Goal: Information Seeking & Learning: Check status

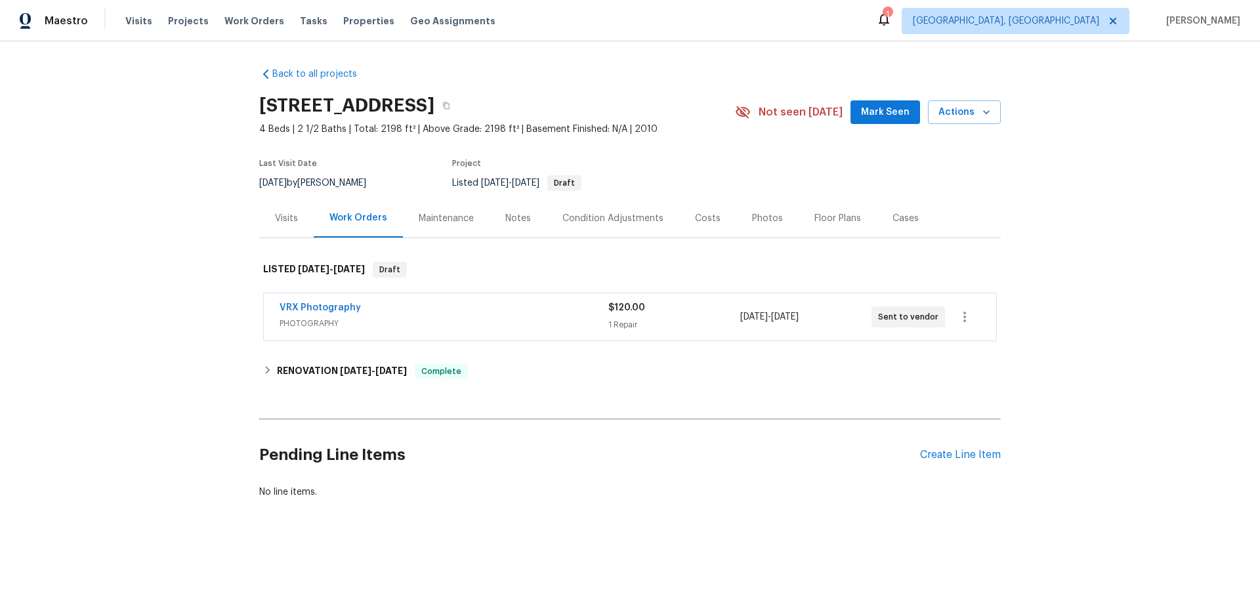
click at [291, 224] on div "Visits" at bounding box center [286, 218] width 23 height 13
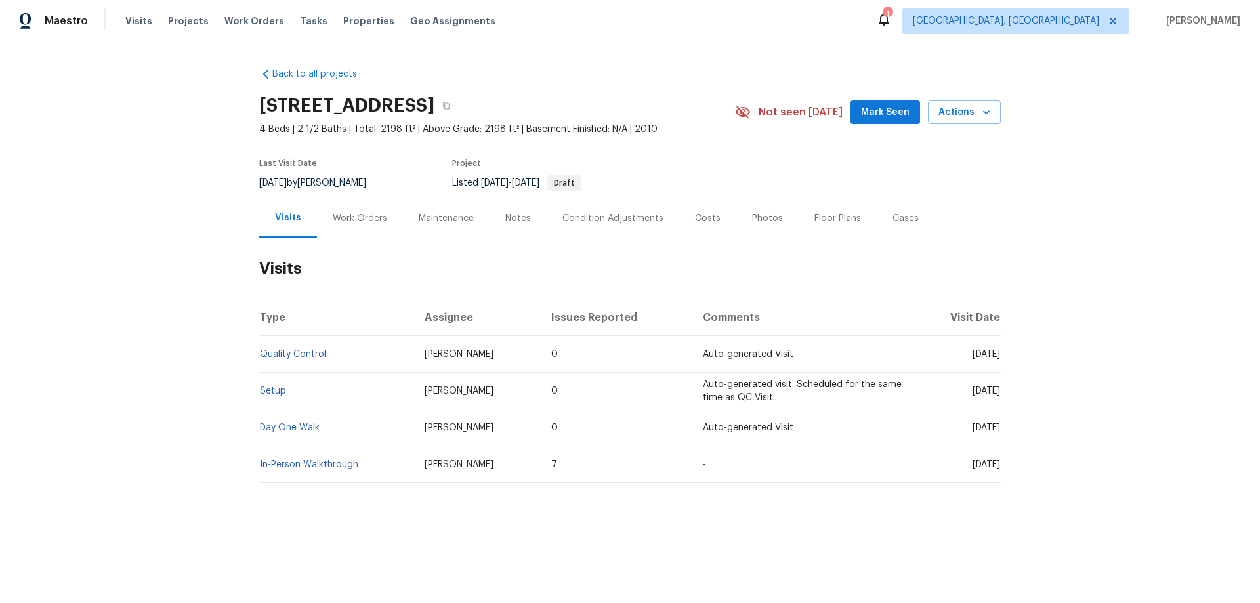
drag, startPoint x: 343, startPoint y: 192, endPoint x: 349, endPoint y: 218, distance: 26.9
click at [344, 194] on div "Last Visit Date 8/21/2025 by Scott Nicol Project Listed 8/22/2025 - 8/23/2025 D…" at bounding box center [481, 175] width 445 height 47
click at [349, 218] on div "Work Orders" at bounding box center [360, 218] width 54 height 13
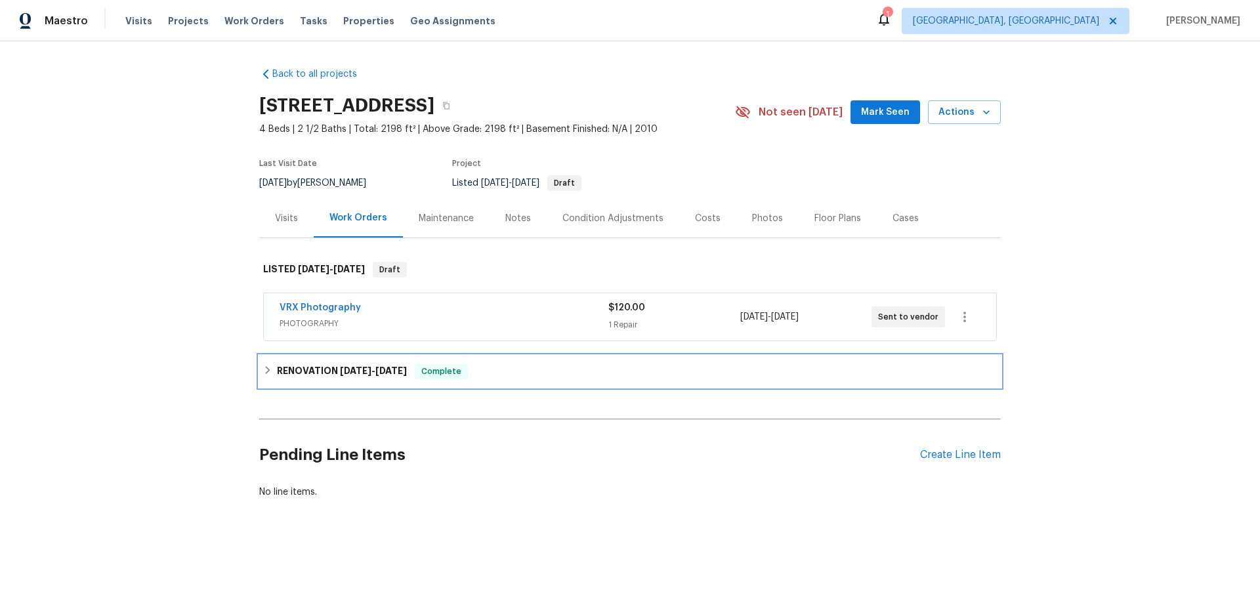
click at [292, 381] on div "RENOVATION 8/12/25 - 8/25/25 Complete" at bounding box center [629, 371] width 741 height 31
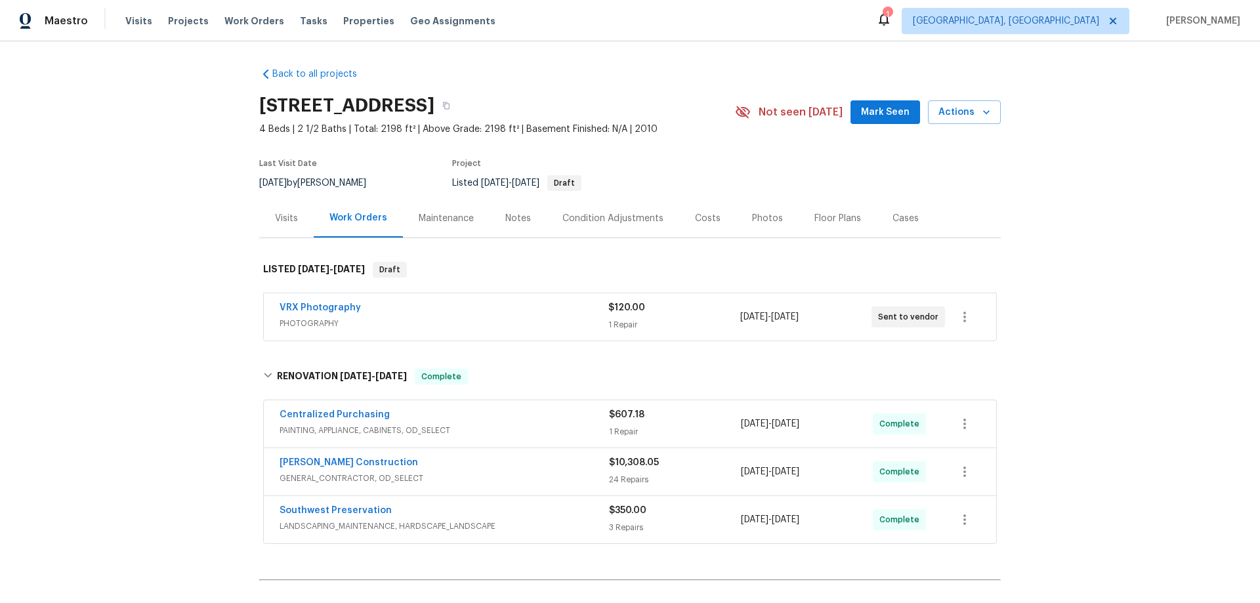
click at [213, 216] on div "Back to all projects 21911 S 215th St, Queen Creek, AZ 85142 4 Beds | 2 1/2 Bat…" at bounding box center [630, 322] width 1260 height 562
click at [181, 257] on div "Back to all projects 21911 S 215th St, Queen Creek, AZ 85142 4 Beds | 2 1/2 Bat…" at bounding box center [630, 322] width 1260 height 562
click at [195, 294] on div "Back to all projects 21911 S 215th St, Queen Creek, AZ 85142 4 Beds | 2 1/2 Bat…" at bounding box center [630, 322] width 1260 height 562
click at [117, 300] on div "Back to all projects 21911 S 215th St, Queen Creek, AZ 85142 4 Beds | 2 1/2 Bat…" at bounding box center [630, 322] width 1260 height 562
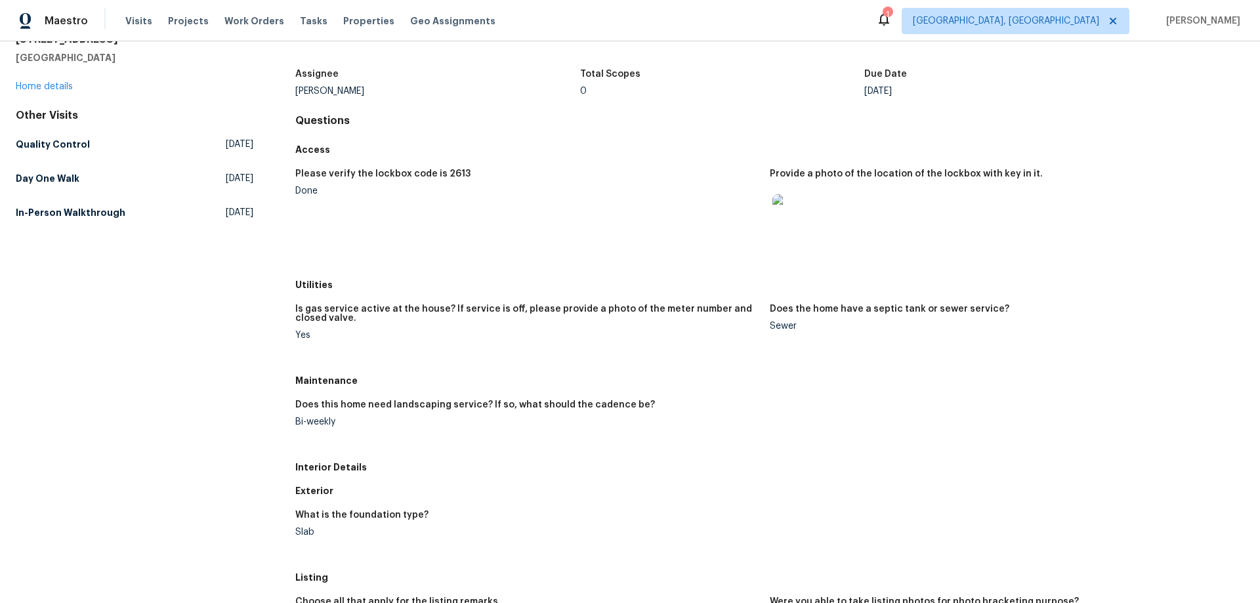
scroll to position [131, 0]
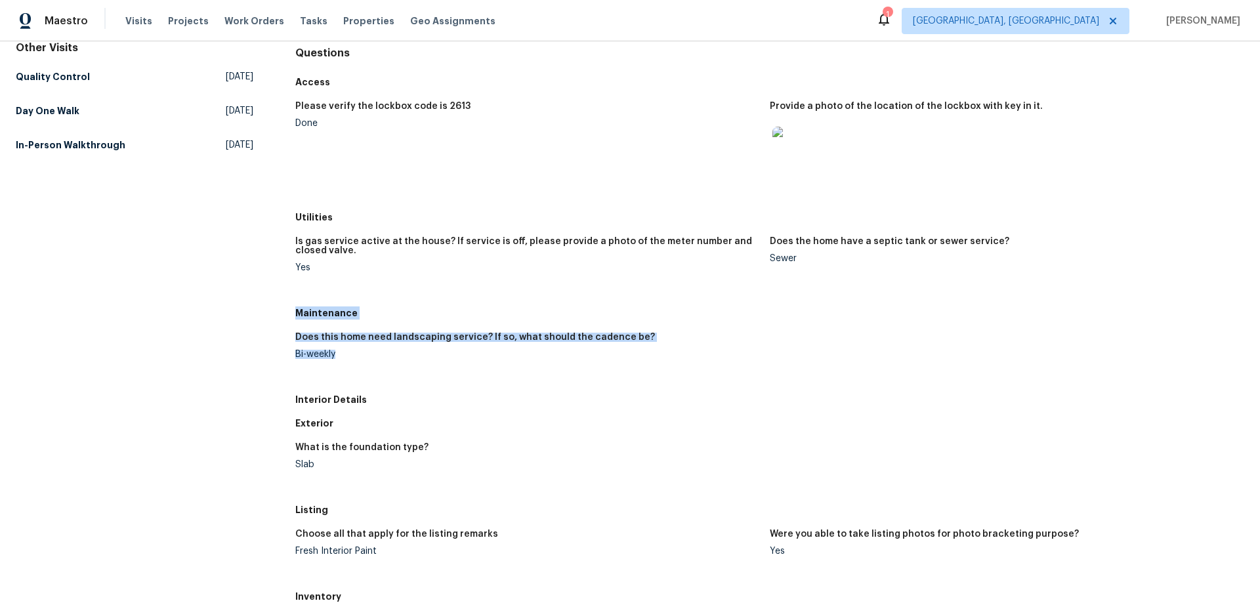
drag, startPoint x: 294, startPoint y: 311, endPoint x: 356, endPoint y: 361, distance: 79.8
click at [356, 361] on div "Maintenance Does this home need landscaping service? If so, what should the cad…" at bounding box center [769, 344] width 949 height 87
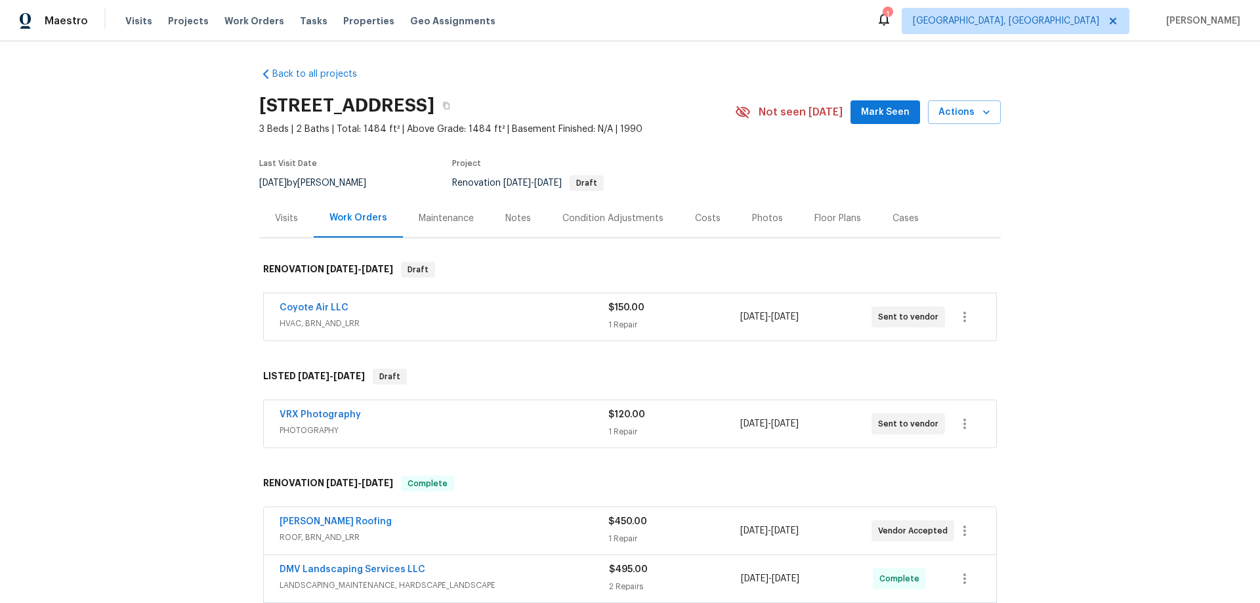
click at [244, 218] on div "Back to all projects [STREET_ADDRESS] 3 Beds | 2 Baths | Total: 1484 ft² | Abov…" at bounding box center [630, 322] width 1260 height 562
click at [264, 223] on div "Visits" at bounding box center [286, 218] width 54 height 39
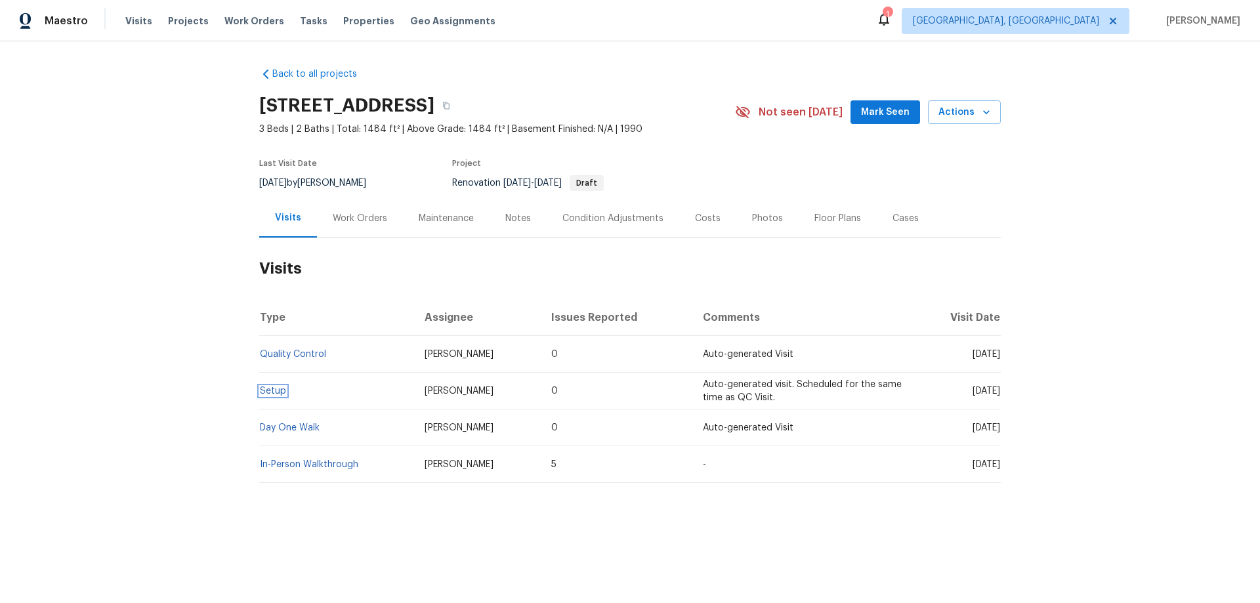
drag, startPoint x: 273, startPoint y: 397, endPoint x: 253, endPoint y: 390, distance: 21.0
drag, startPoint x: 253, startPoint y: 390, endPoint x: 223, endPoint y: 274, distance: 120.0
click at [194, 203] on div "Back to all projects 5054 W Mercury Way, Chandler, AZ 85226 3 Beds | 2 Baths | …" at bounding box center [630, 306] width 1260 height 531
drag, startPoint x: 346, startPoint y: 228, endPoint x: 358, endPoint y: 243, distance: 18.7
click at [346, 228] on div "Work Orders" at bounding box center [360, 218] width 86 height 39
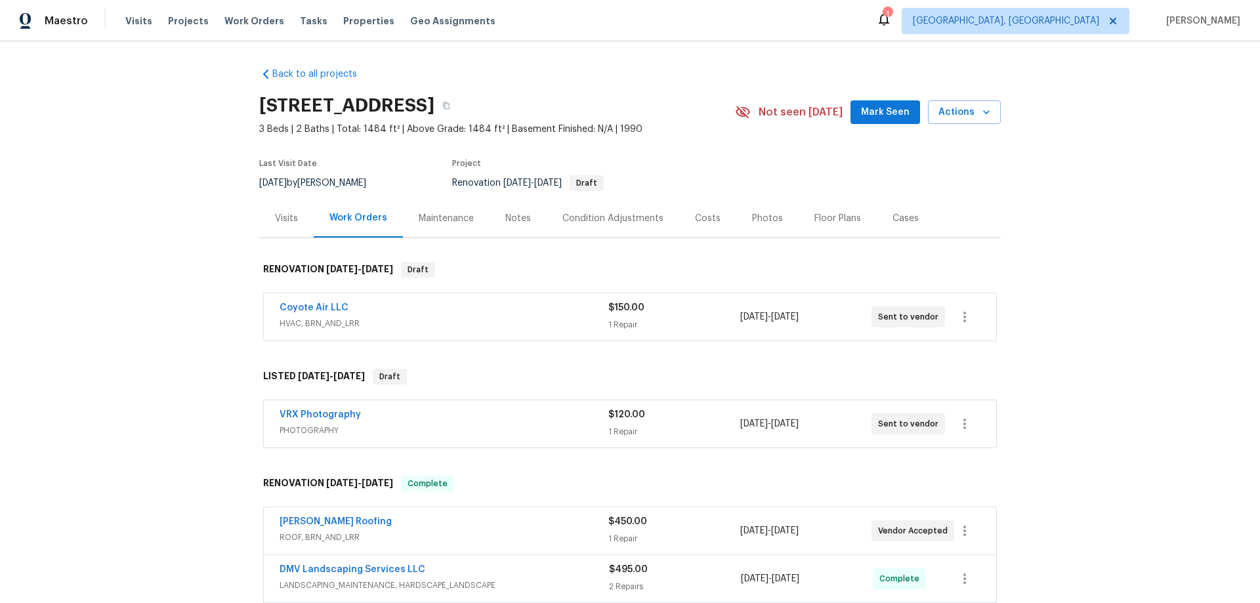
click at [213, 272] on div "Back to all projects 5054 W Mercury Way, Chandler, AZ 85226 3 Beds | 2 Baths | …" at bounding box center [630, 322] width 1260 height 562
click at [177, 221] on div "Back to all projects 5054 W Mercury Way, Chandler, AZ 85226 3 Beds | 2 Baths | …" at bounding box center [630, 322] width 1260 height 562
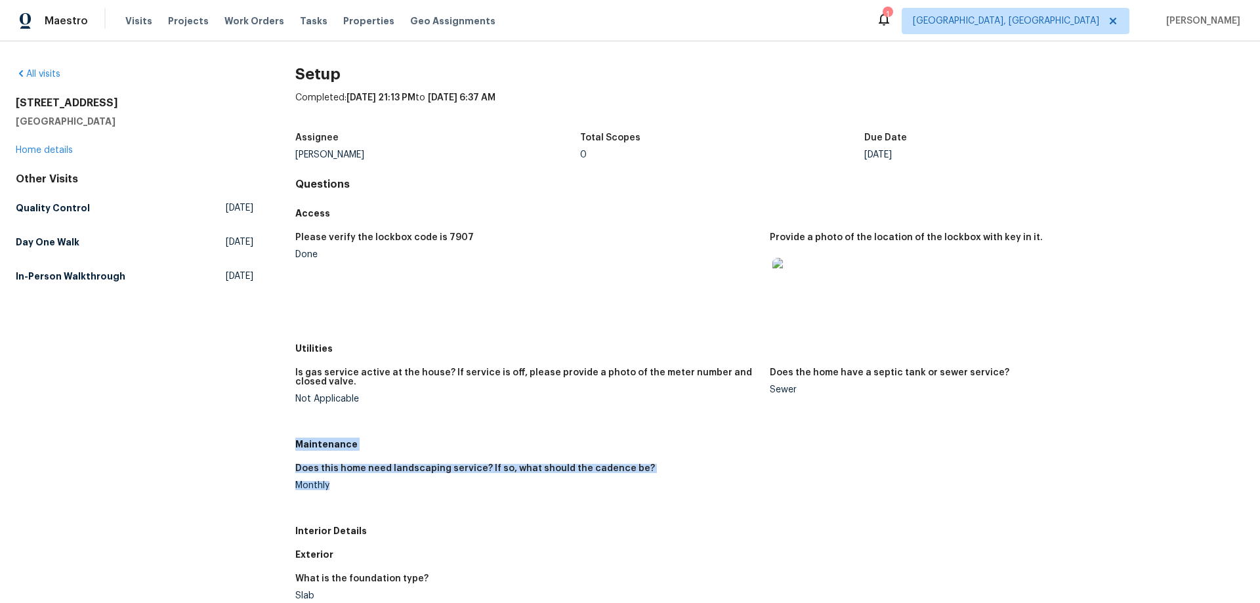
drag, startPoint x: 291, startPoint y: 446, endPoint x: 339, endPoint y: 491, distance: 65.4
click at [339, 491] on div "All visits 5054 W Mercury Way Chandler, AZ 85226 Home details Other Visits Qual…" at bounding box center [630, 594] width 1228 height 1053
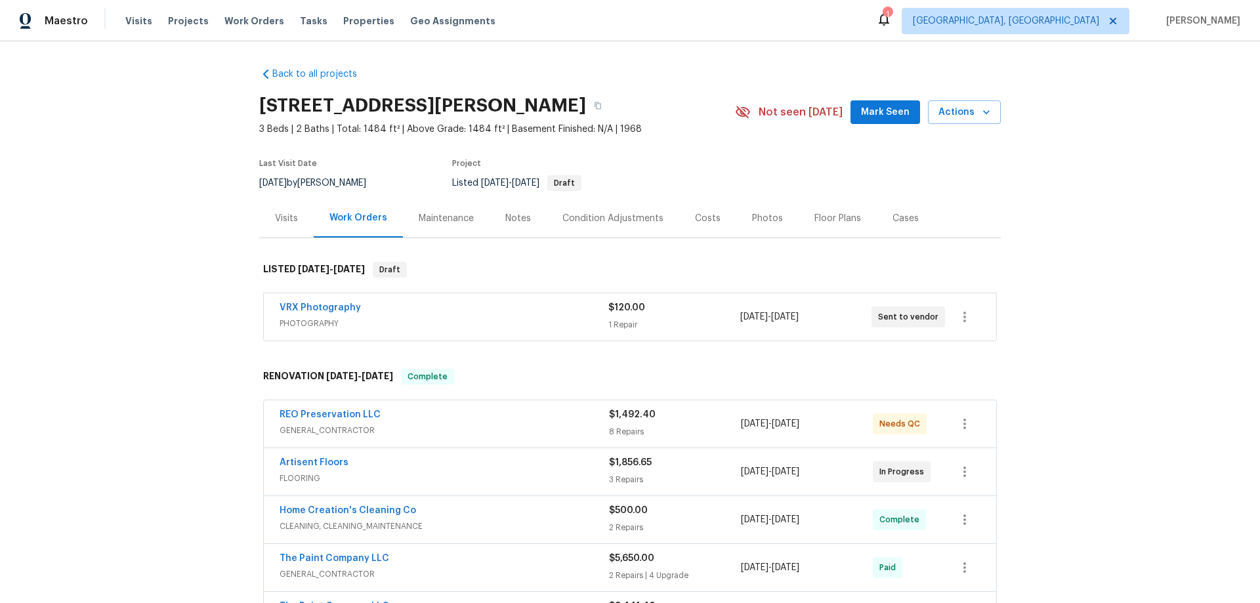
click at [146, 324] on div "Back to all projects [STREET_ADDRESS][PERSON_NAME] 3 Beds | 2 Baths | Total: 14…" at bounding box center [630, 322] width 1260 height 562
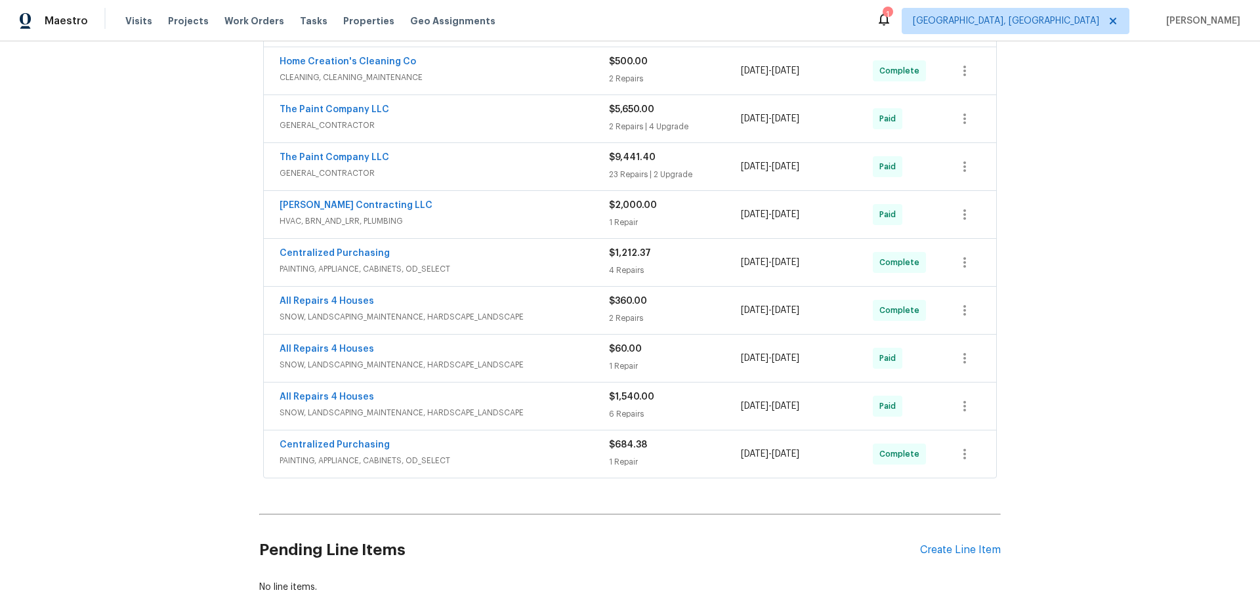
click at [174, 201] on div "Back to all projects 417 Dove Dr, Saint Charles, MO 63301 3 Beds | 2 Baths | To…" at bounding box center [630, 322] width 1260 height 562
click at [187, 190] on div "Back to all projects 417 Dove Dr, Saint Charles, MO 63301 3 Beds | 2 Baths | To…" at bounding box center [630, 322] width 1260 height 562
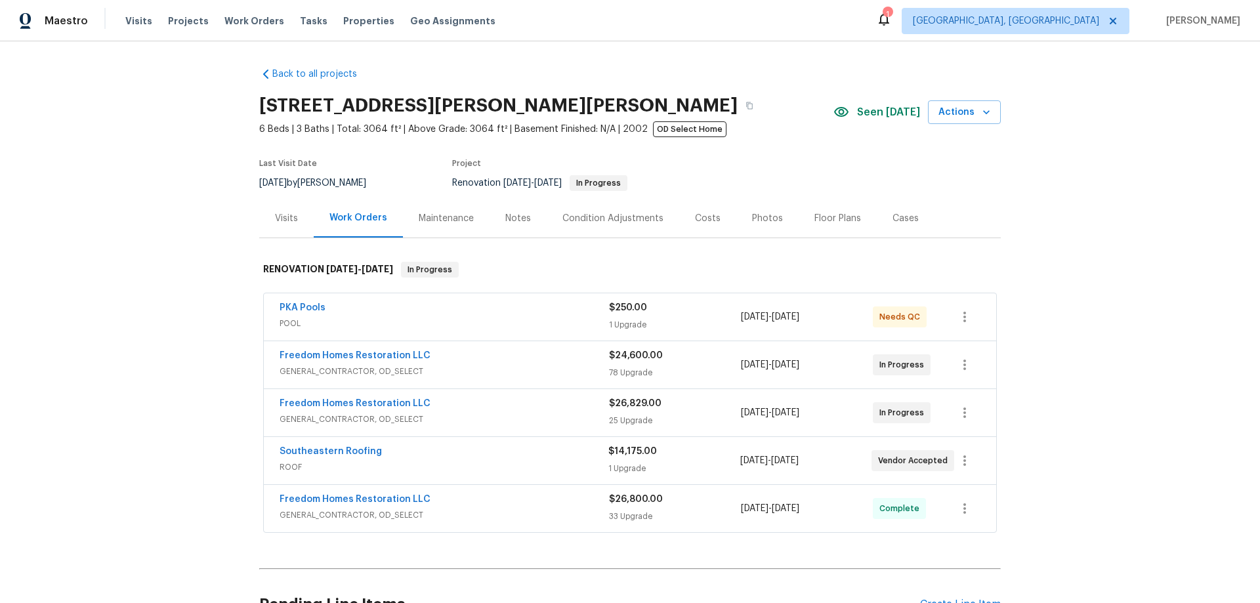
click at [206, 280] on div "Back to all projects 19331 Sandy Springs Cir, Lutz, FL 33558 6 Beds | 3 Baths |…" at bounding box center [630, 322] width 1260 height 562
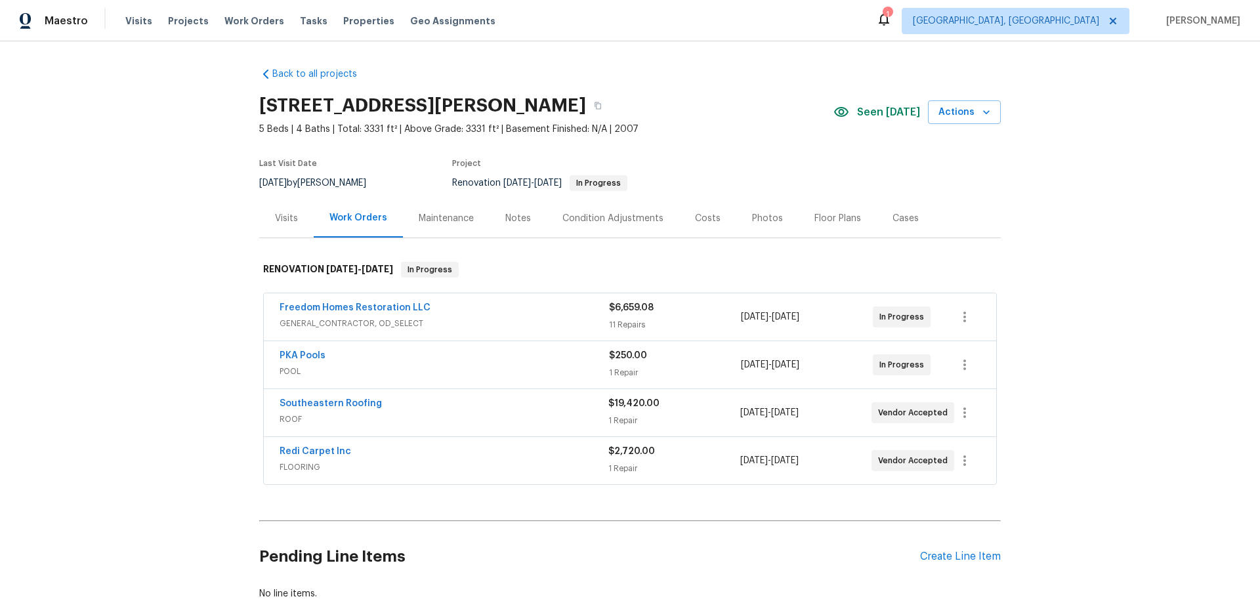
click at [187, 309] on div "Back to all projects [STREET_ADDRESS][PERSON_NAME] 5 Beds | 4 Baths | Total: 33…" at bounding box center [630, 322] width 1260 height 562
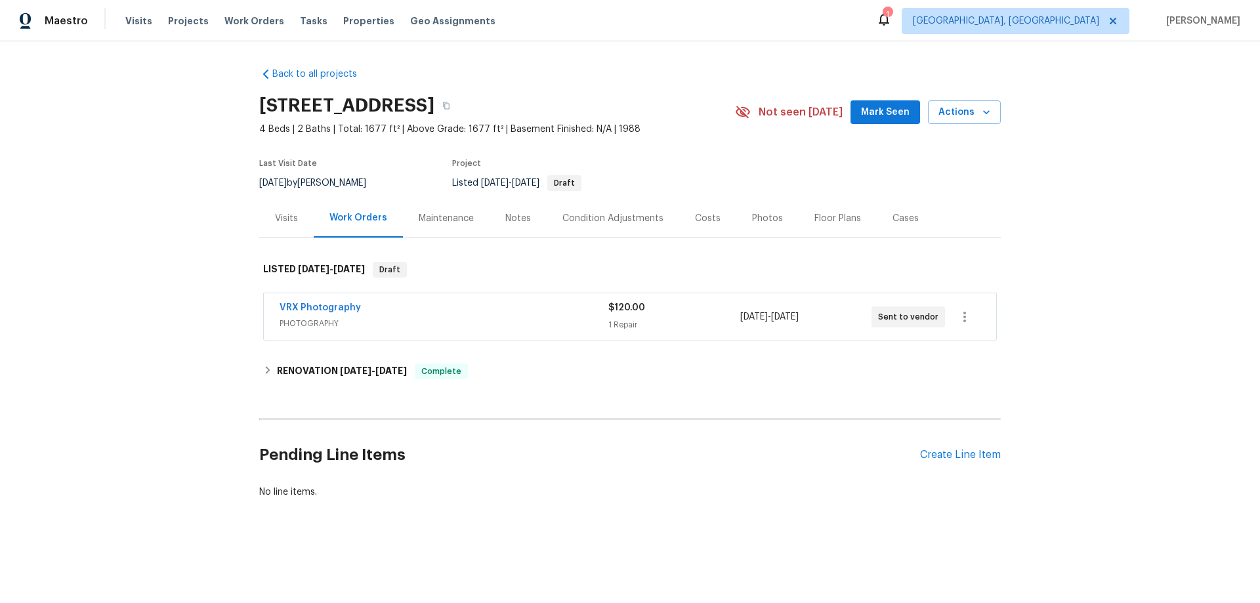
click at [276, 220] on div "Visits" at bounding box center [286, 218] width 23 height 13
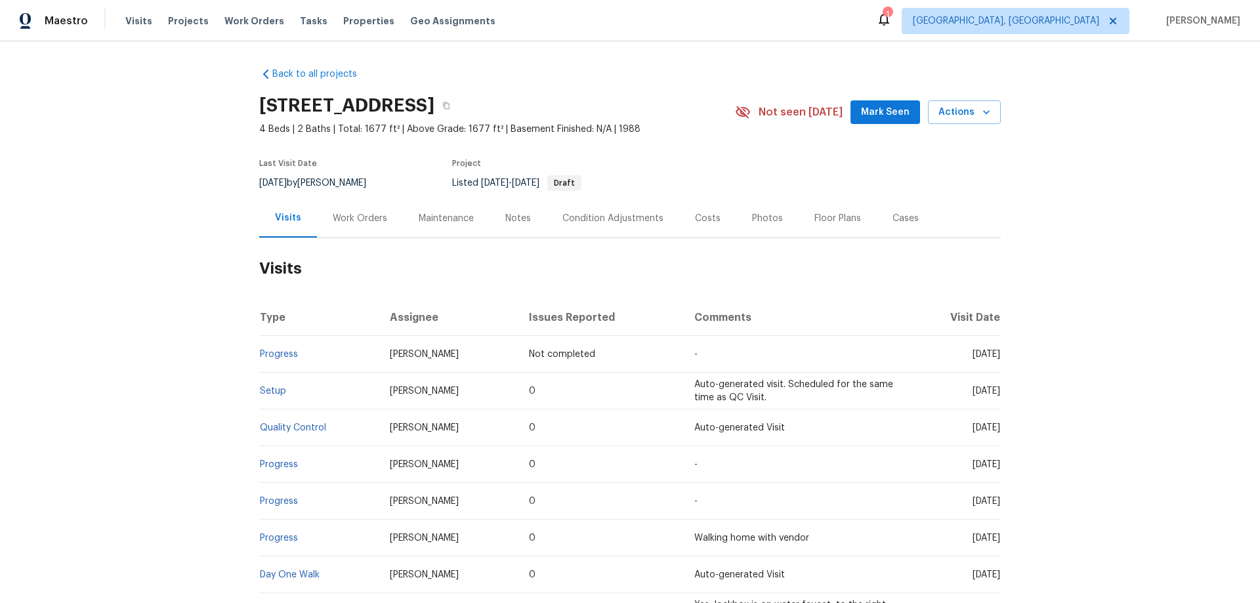
click at [346, 227] on div "Work Orders" at bounding box center [360, 218] width 86 height 39
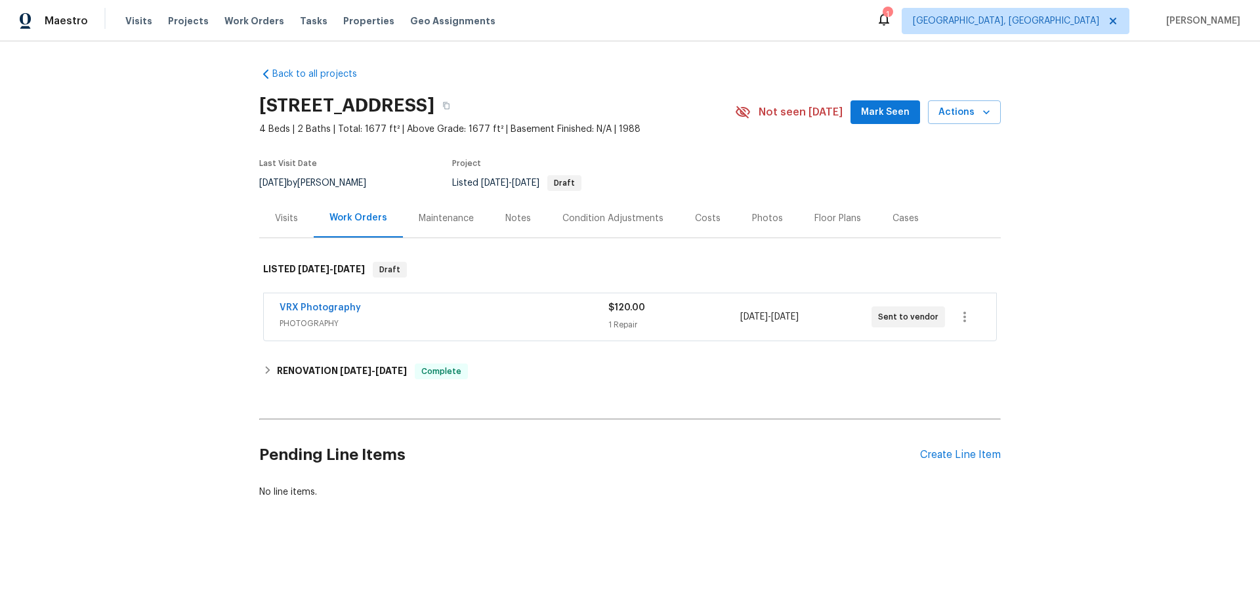
click at [306, 354] on div "Back to all projects 5141 W Aquamarine St, Tucson, AZ 85742 4 Beds | 2 Baths | …" at bounding box center [629, 283] width 741 height 452
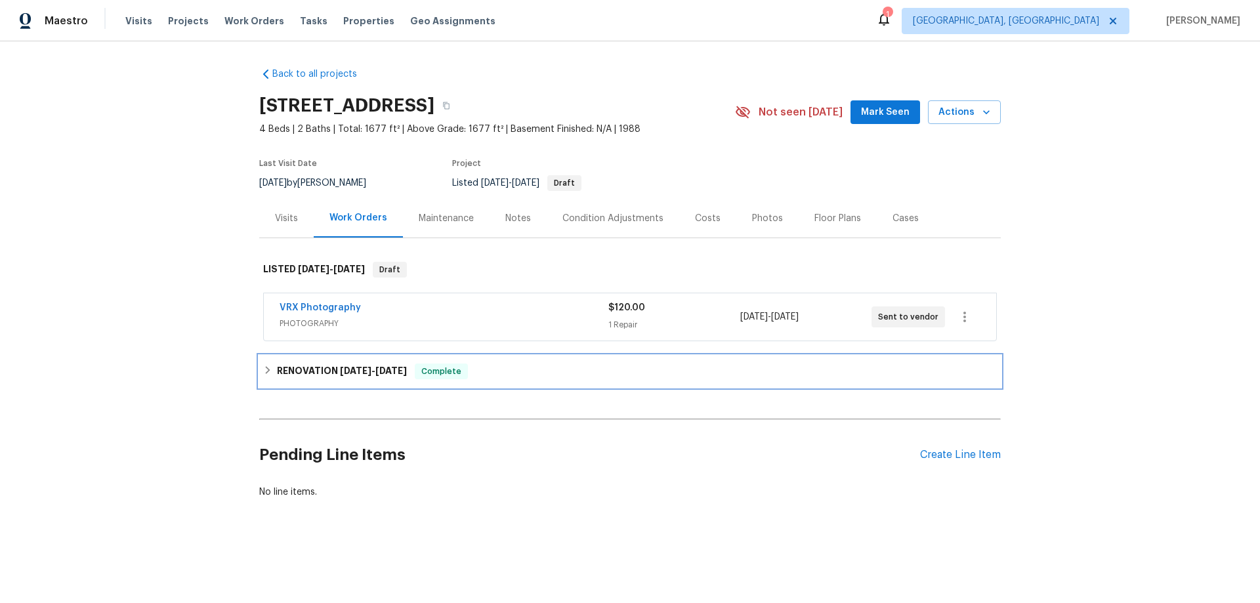
click at [310, 375] on h6 "RENOVATION 8/8/25 - 8/19/25" at bounding box center [342, 372] width 130 height 16
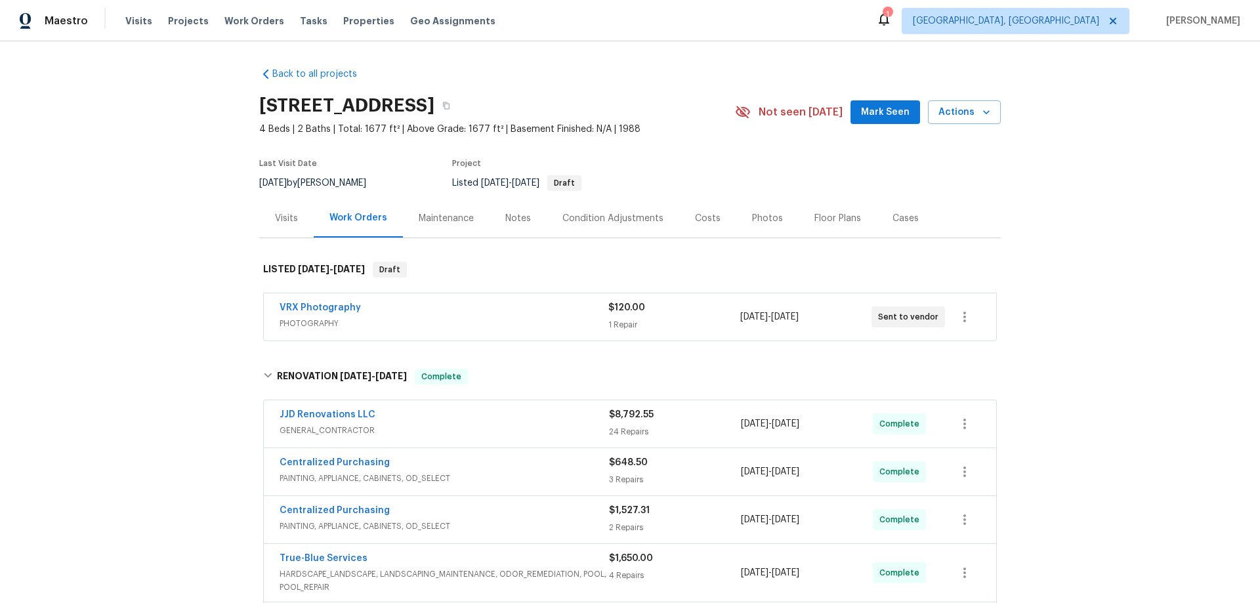
click at [183, 245] on div "Back to all projects 5141 W Aquamarine St, Tucson, AZ 85742 4 Beds | 2 Baths | …" at bounding box center [630, 322] width 1260 height 562
click at [156, 264] on div "Back to all projects 5141 W Aquamarine St, Tucson, AZ 85742 4 Beds | 2 Baths | …" at bounding box center [630, 322] width 1260 height 562
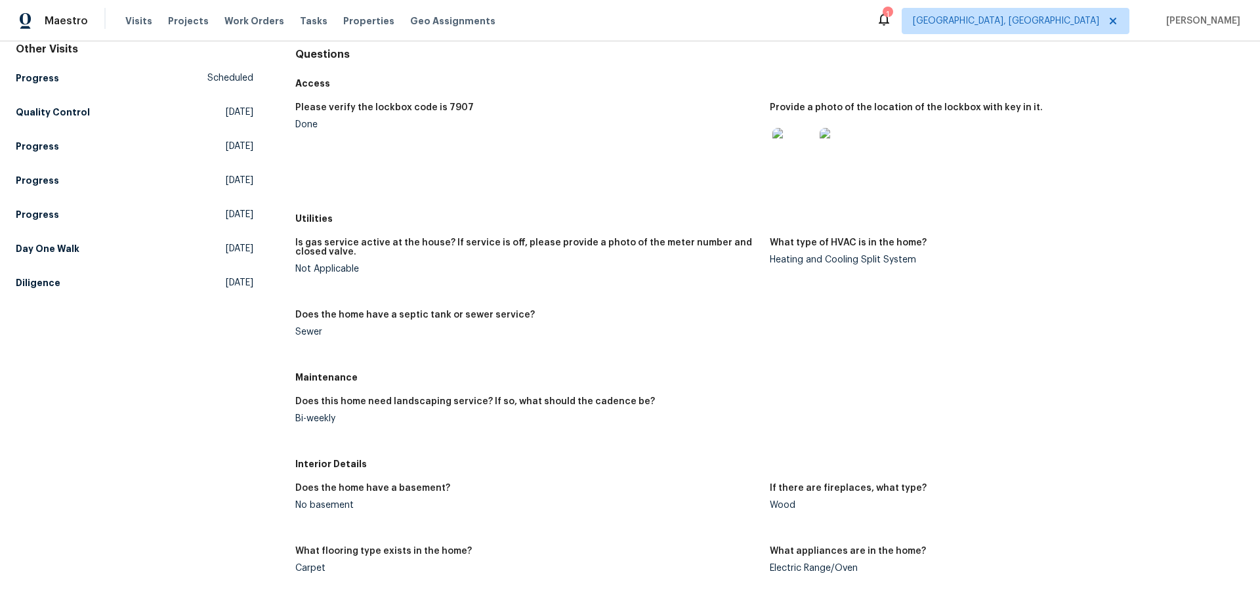
scroll to position [131, 0]
drag, startPoint x: 297, startPoint y: 379, endPoint x: 346, endPoint y: 423, distance: 66.0
click at [346, 423] on div "Maintenance Does this home need landscaping service? If so, what should the cad…" at bounding box center [769, 407] width 949 height 87
